Goal: Check status: Check status

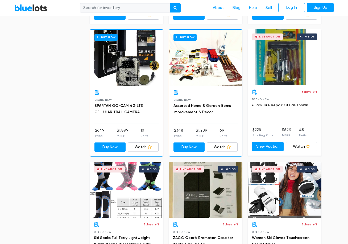
scroll to position [692, 0]
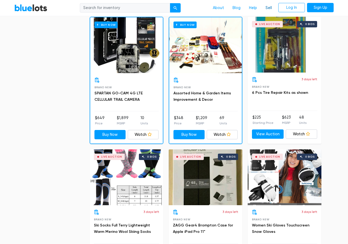
click at [269, 5] on link "Sell" at bounding box center [269, 8] width 15 height 10
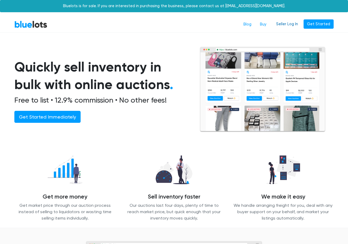
click at [288, 25] on link "Seller Log In" at bounding box center [287, 24] width 29 height 10
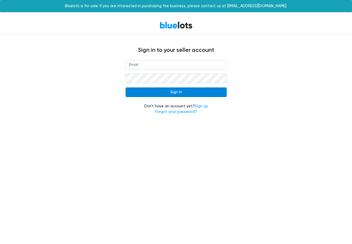
type input "rferland1@verizon.net"
click at [175, 92] on input "Sign In" at bounding box center [176, 93] width 101 height 10
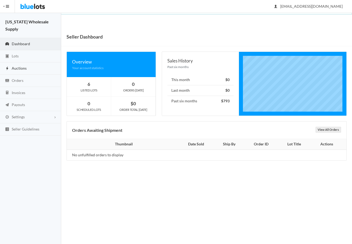
click at [19, 66] on span "Auctions" at bounding box center [19, 68] width 15 height 5
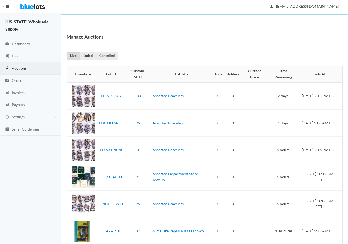
click at [38, 156] on nav "HIDE MENU [US_STATE] Wholesale Supply Dashboard Lots Auctions Orders Invoices P…" at bounding box center [30, 128] width 61 height 256
click at [85, 55] on link "Ended" at bounding box center [88, 56] width 16 height 8
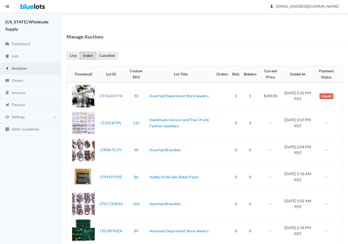
click at [112, 95] on link "LTF3GXKYFH" at bounding box center [111, 96] width 23 height 5
